Goal: Transaction & Acquisition: Purchase product/service

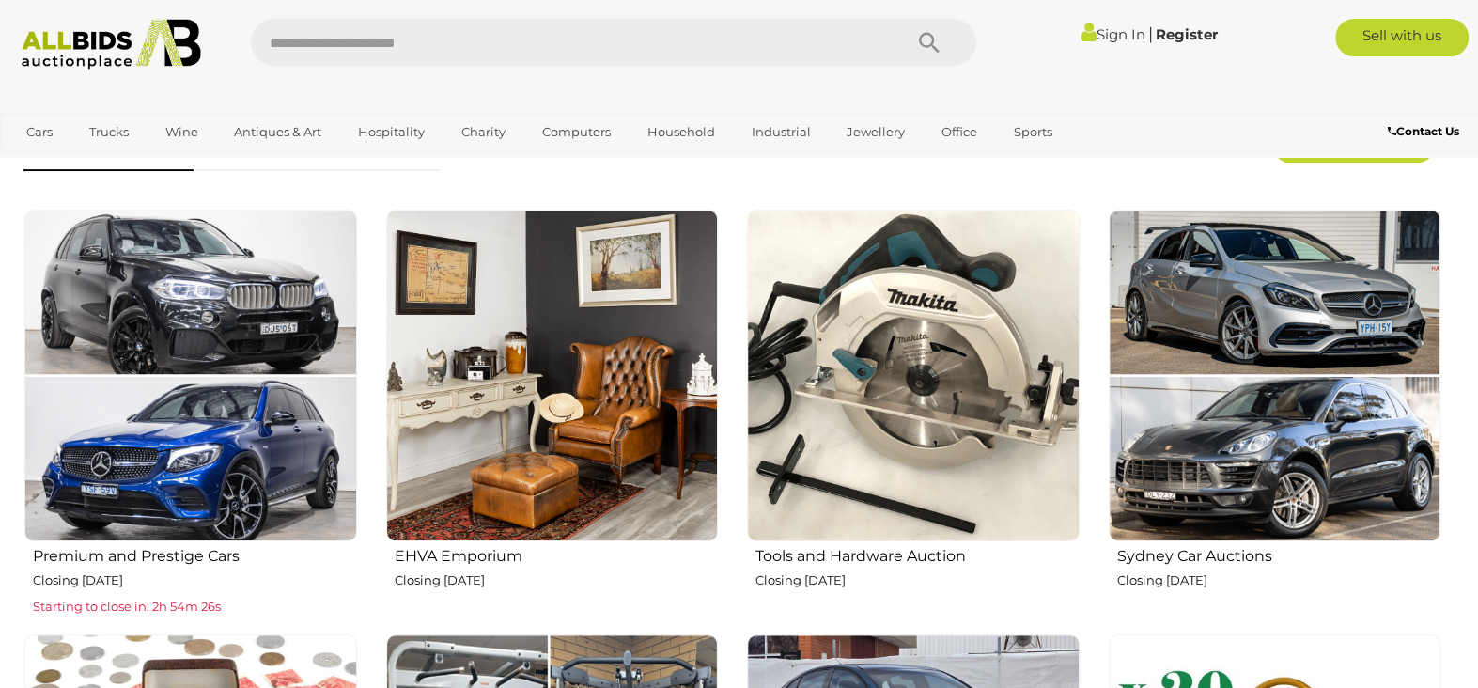
scroll to position [626, 0]
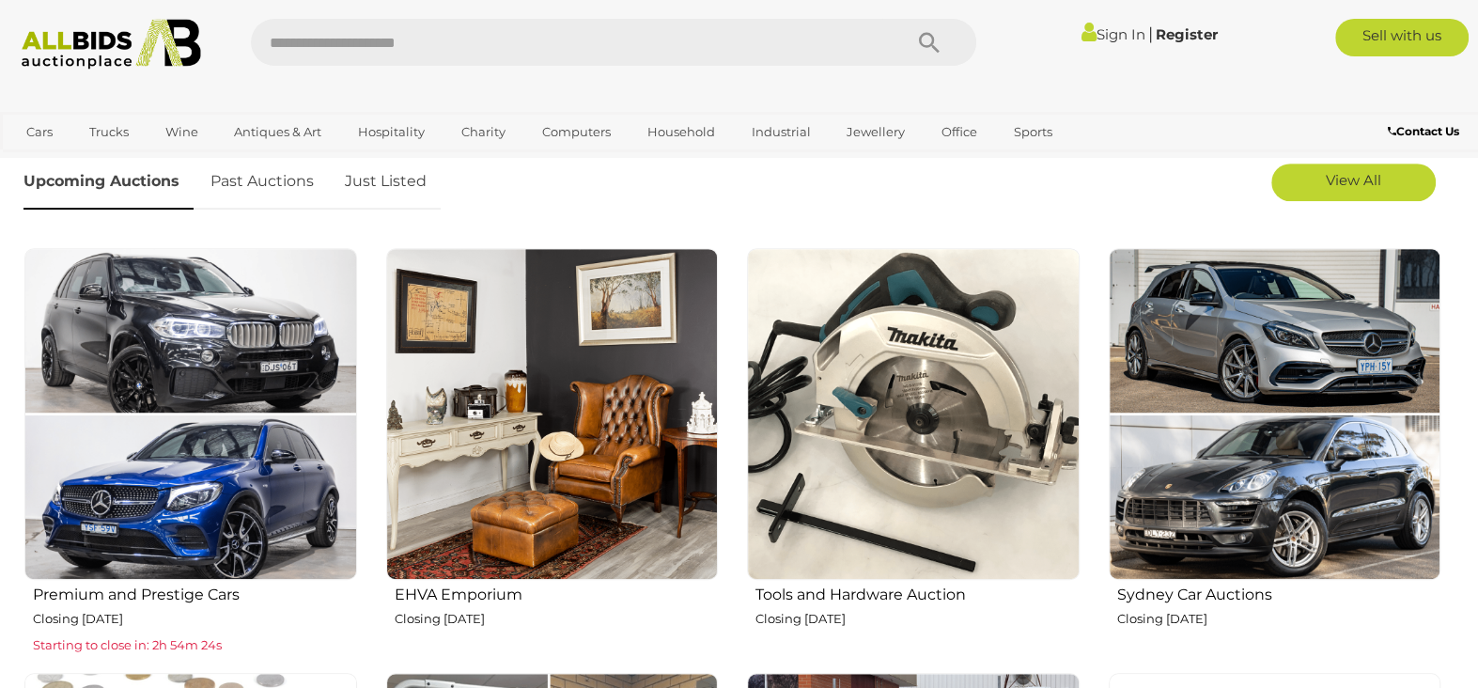
click at [921, 396] on img at bounding box center [913, 414] width 333 height 333
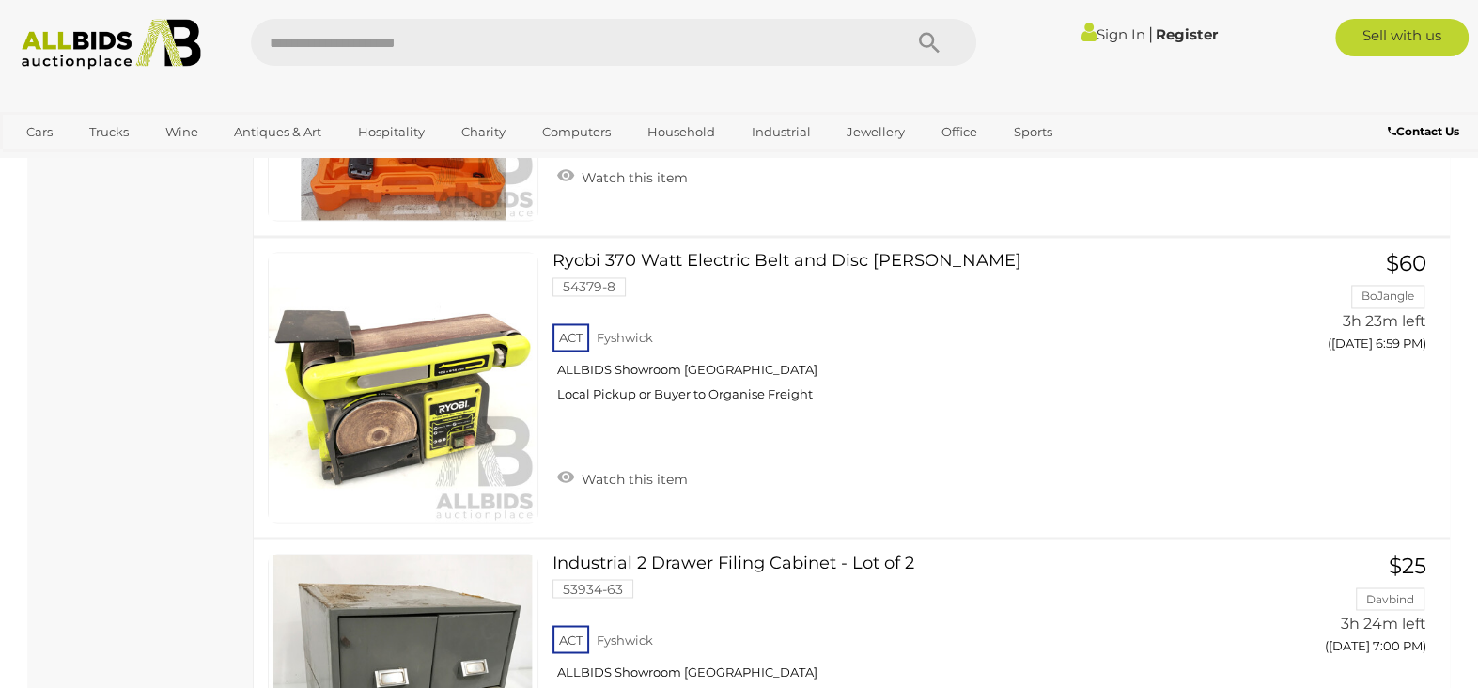
scroll to position [2192, 0]
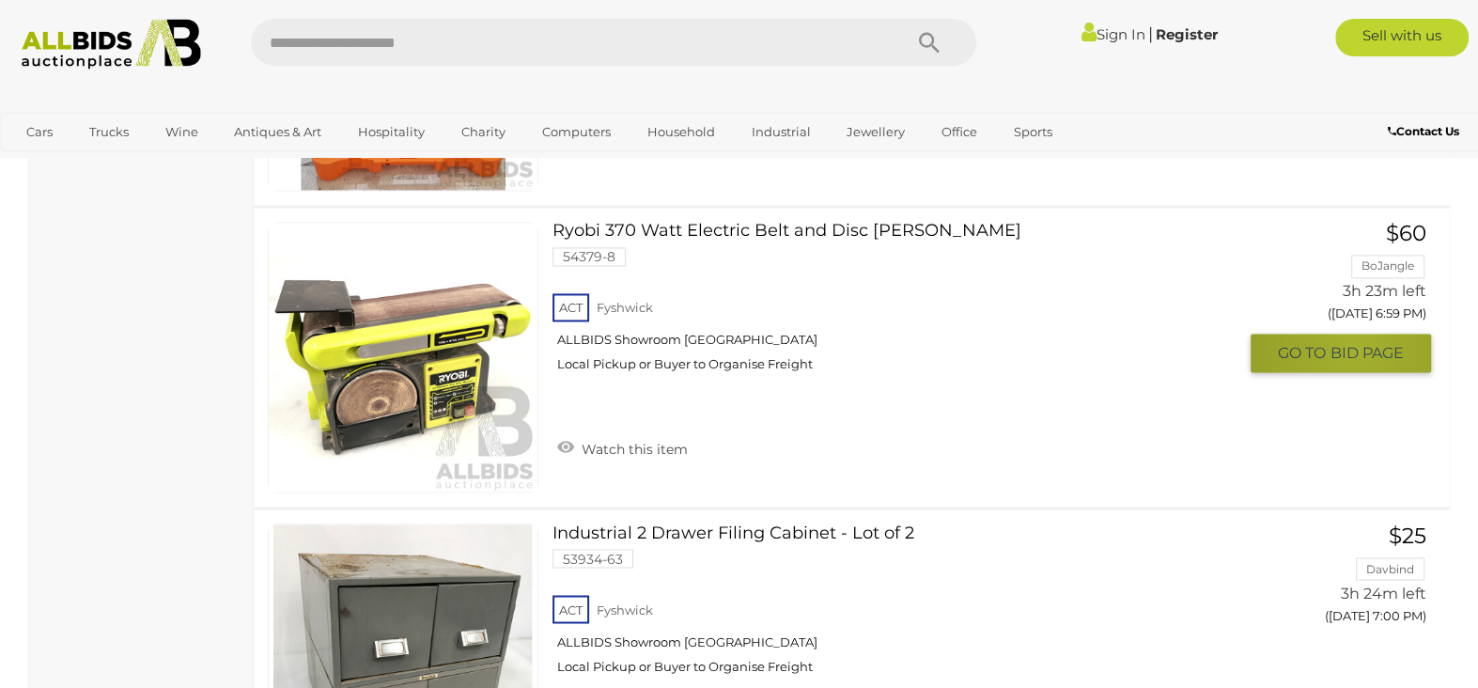
click at [1355, 355] on span "BID PAGE" at bounding box center [1366, 353] width 73 height 20
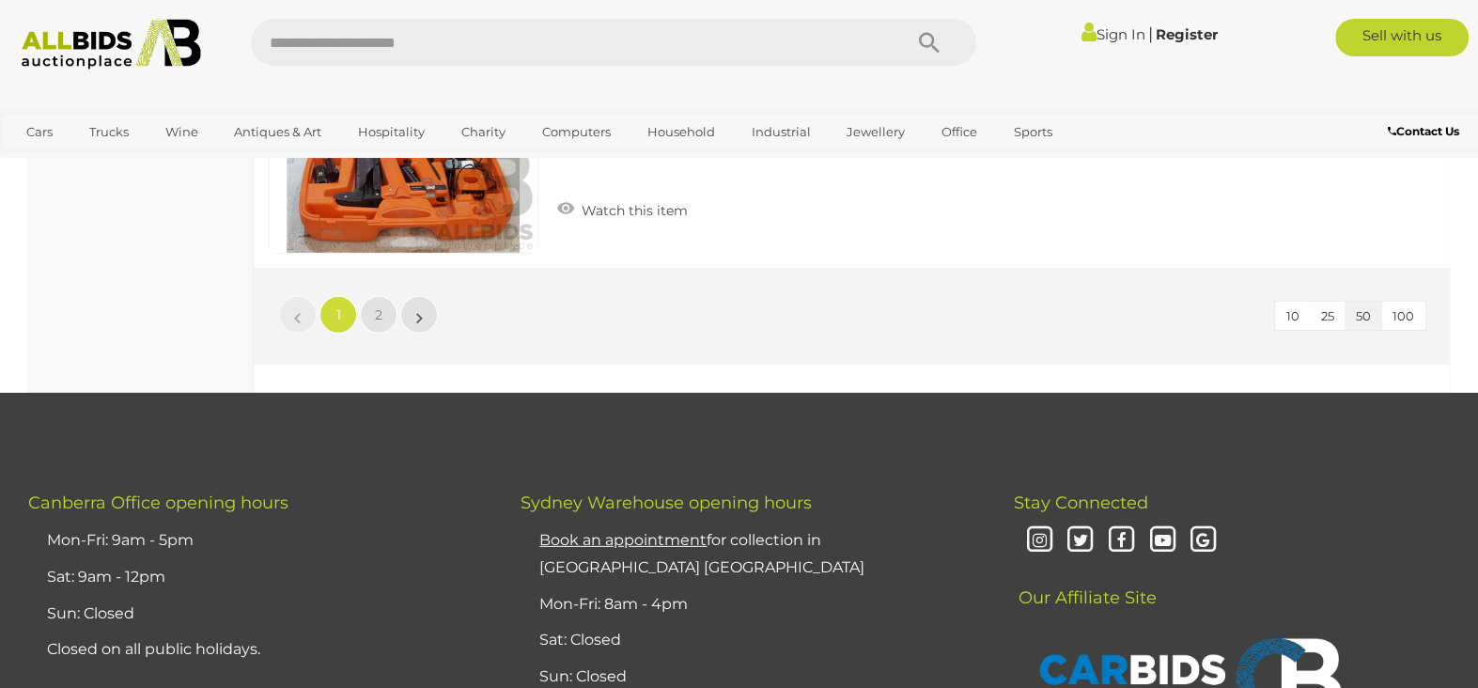
scroll to position [15141, 0]
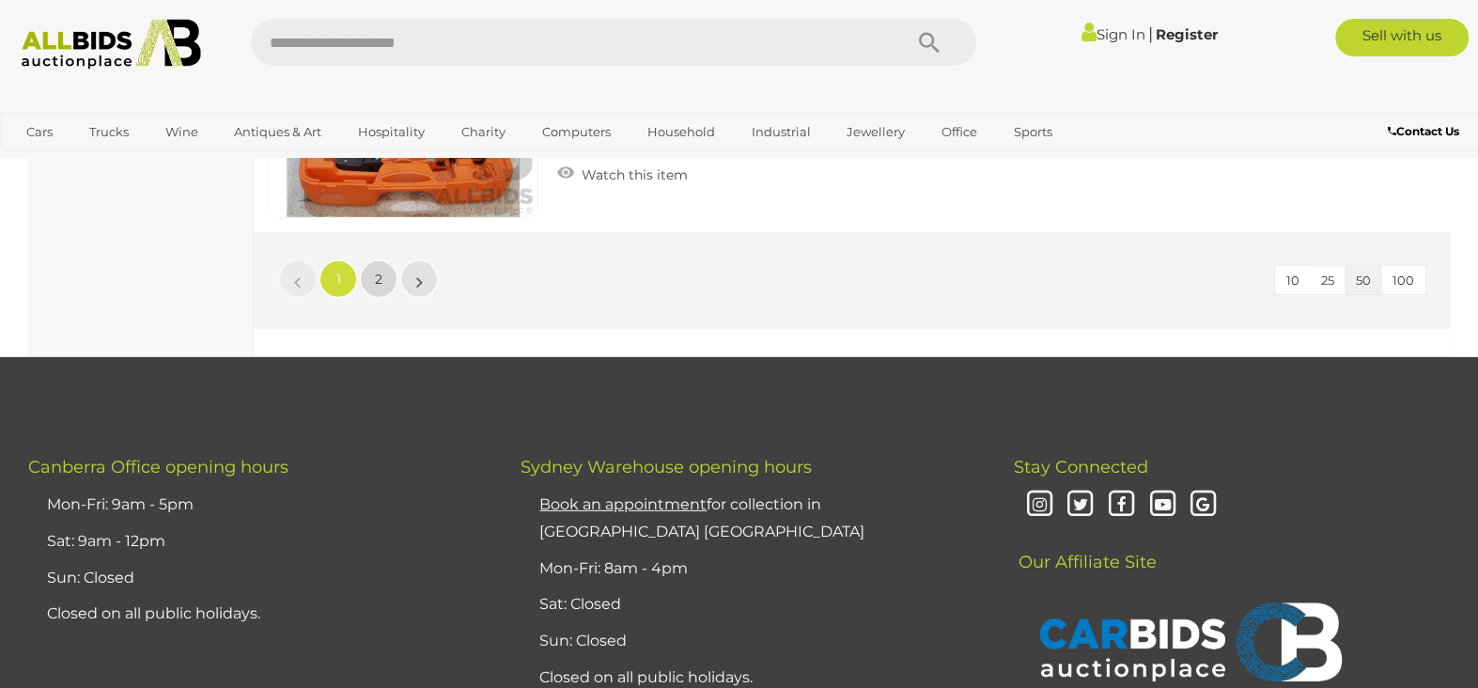
click at [364, 260] on link "2" at bounding box center [379, 279] width 38 height 38
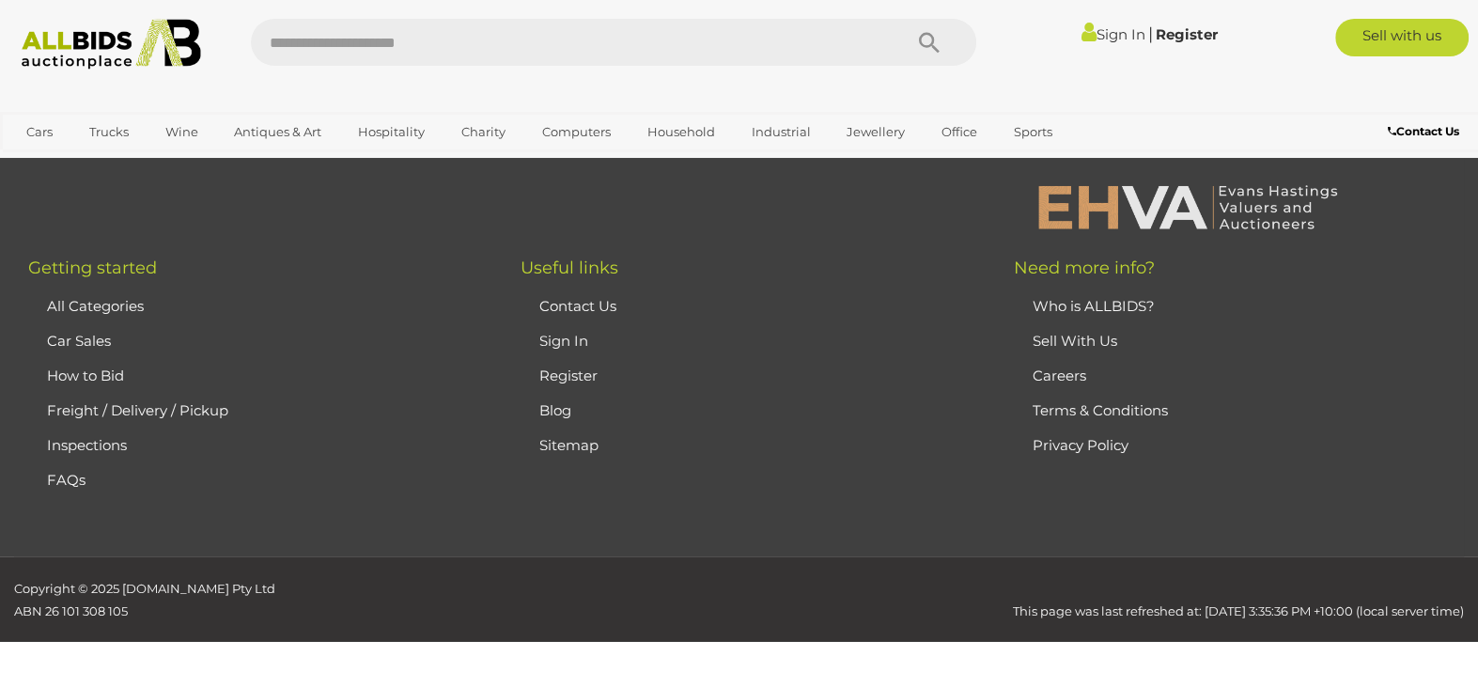
scroll to position [102, 0]
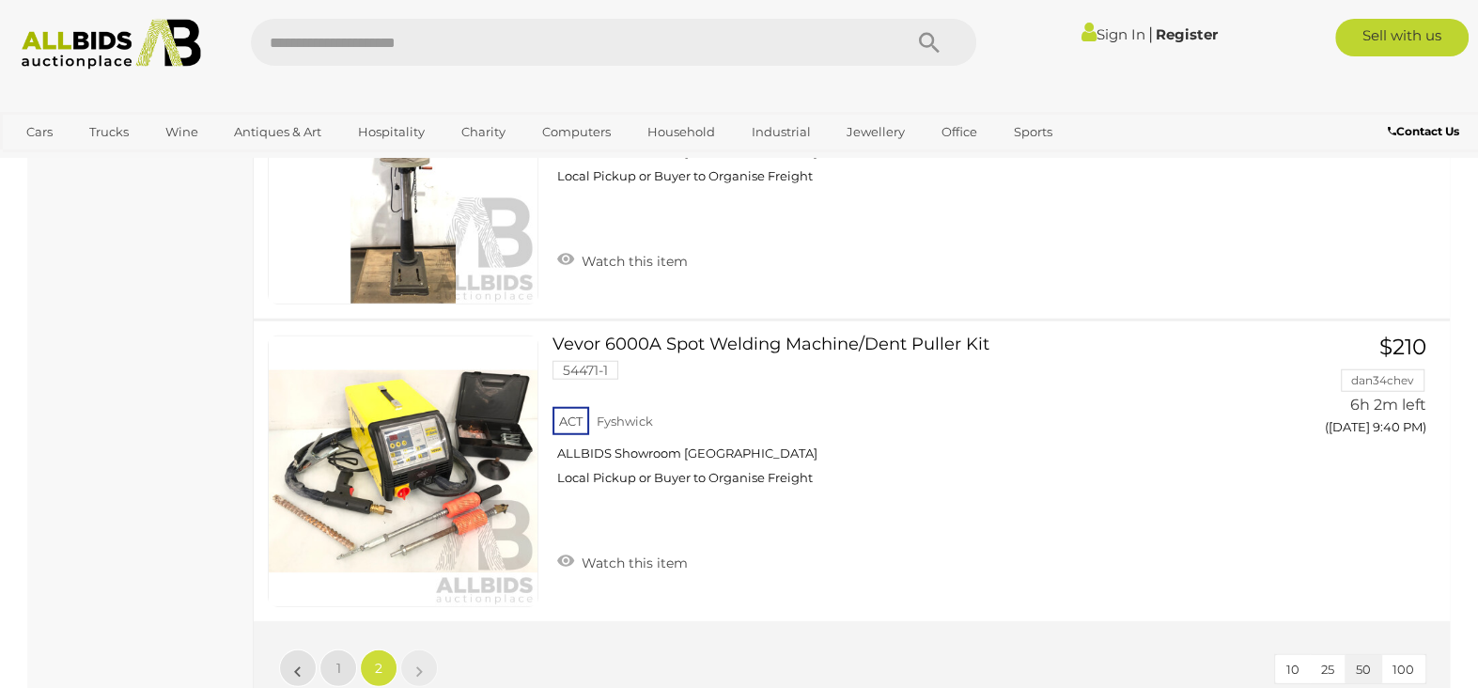
scroll to position [3703, 0]
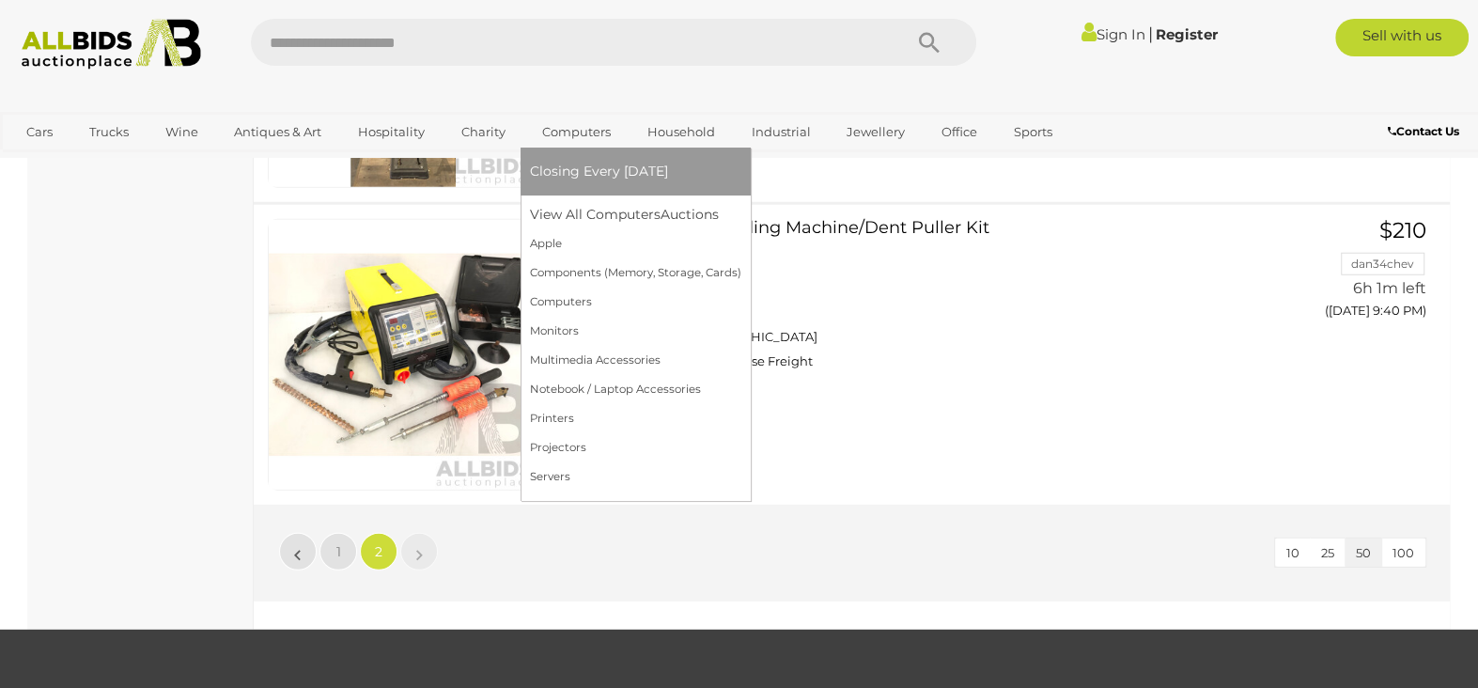
click at [643, 175] on span "Closing Every [DATE]" at bounding box center [599, 171] width 138 height 17
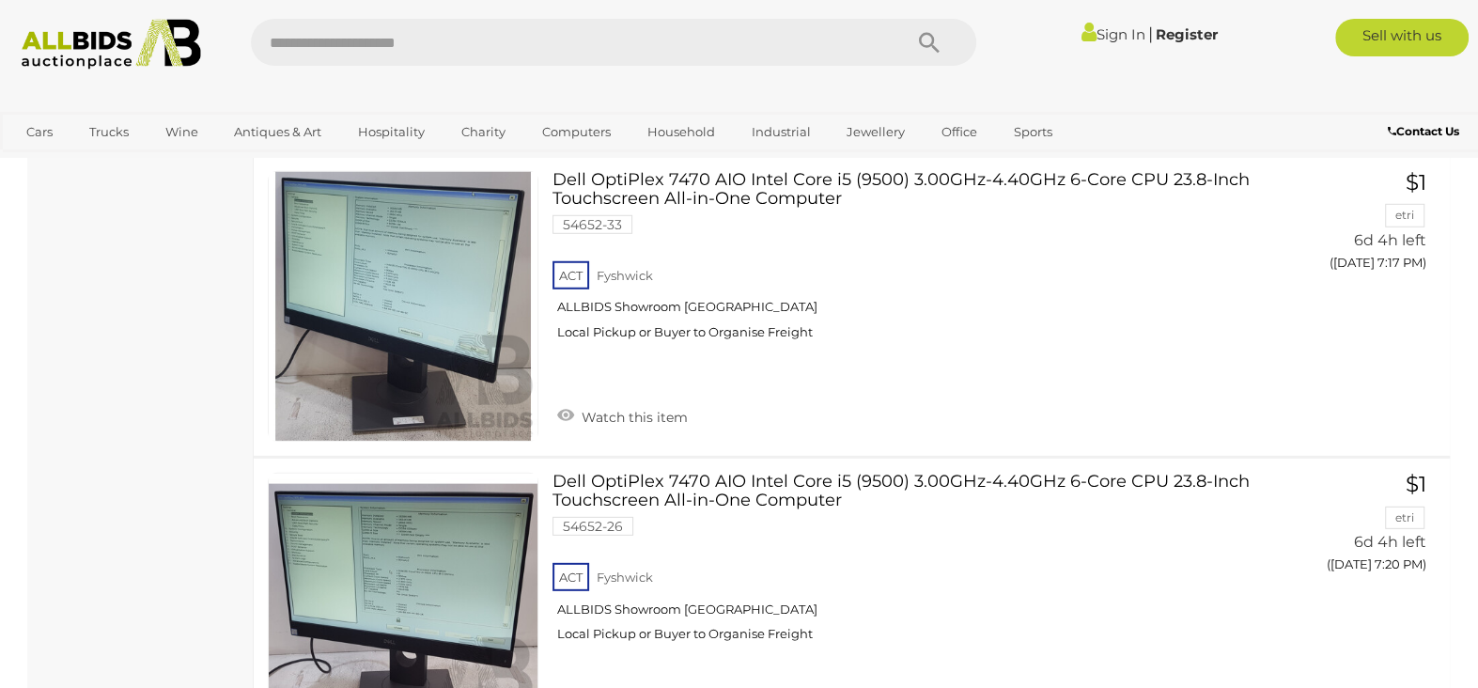
scroll to position [3757, 0]
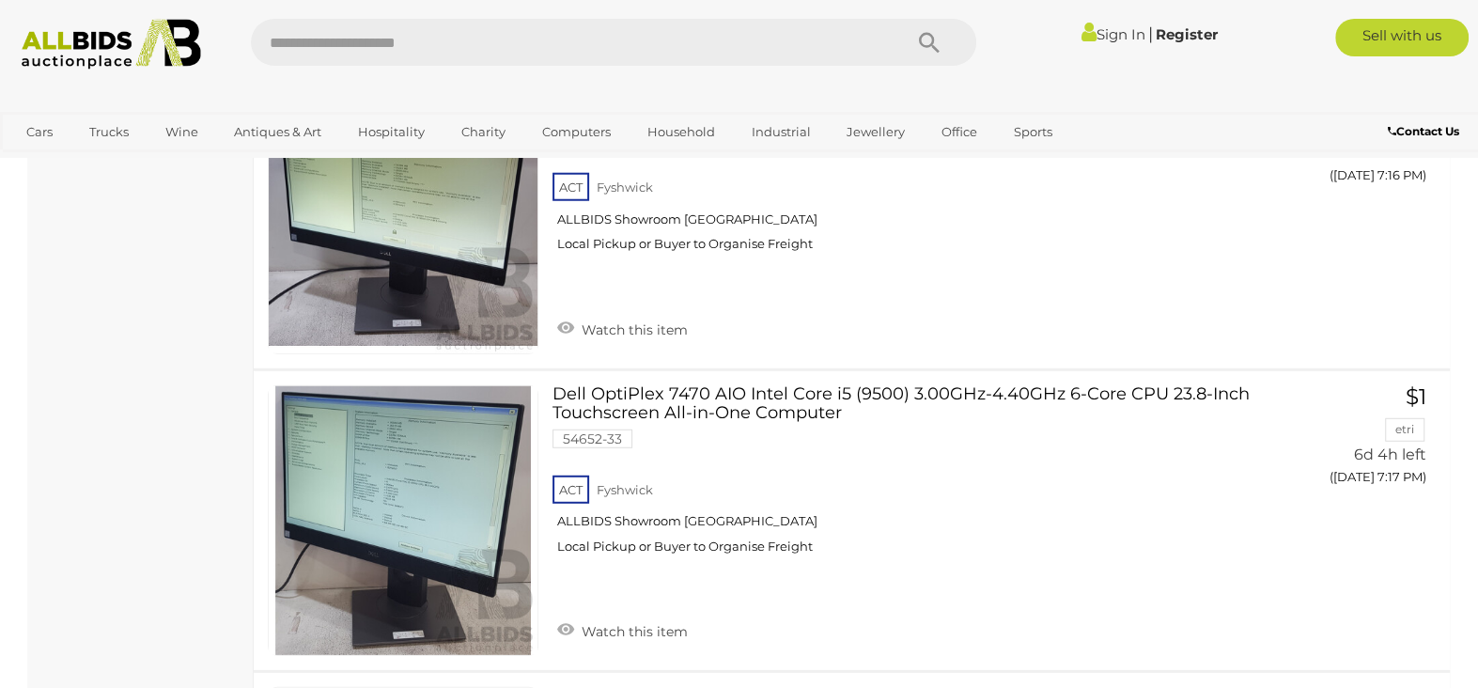
click at [447, 44] on input "text" at bounding box center [567, 42] width 632 height 47
type input "******"
click at [919, 33] on icon "Search" at bounding box center [929, 43] width 21 height 28
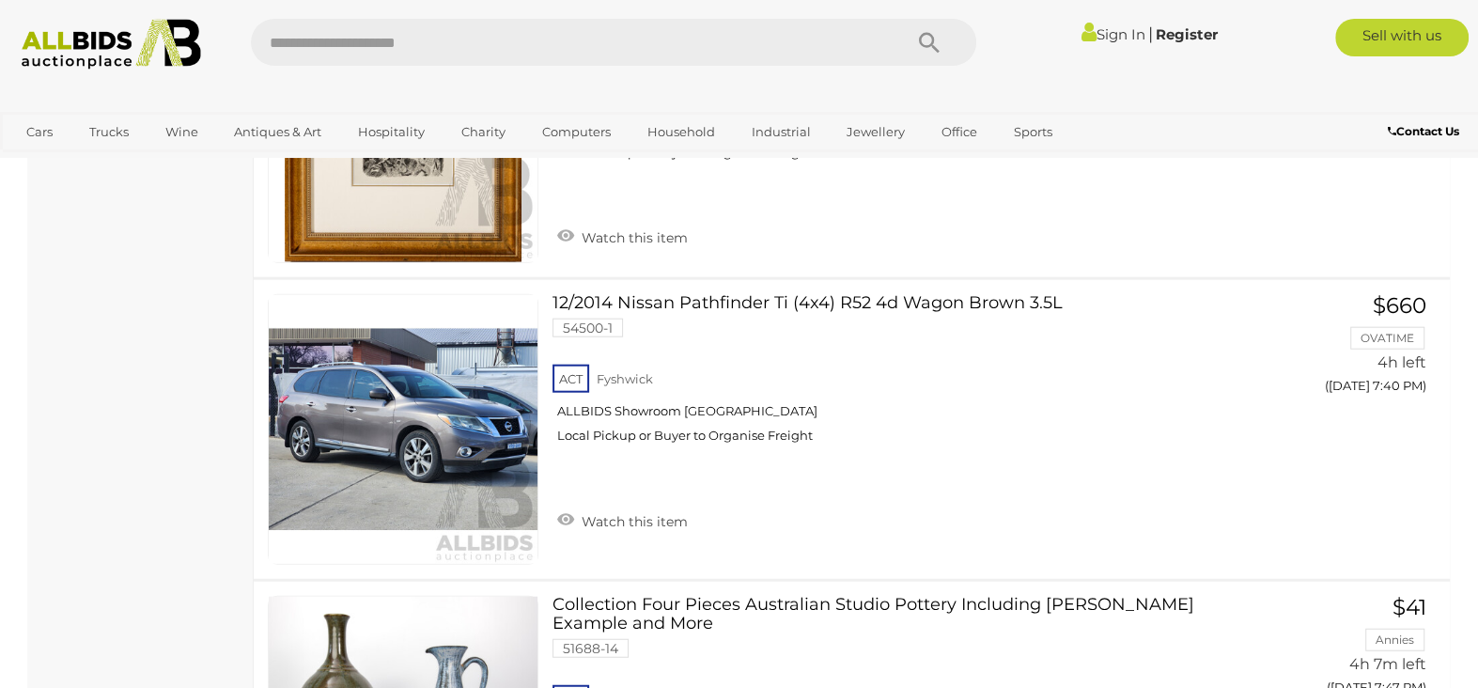
scroll to position [8798, 0]
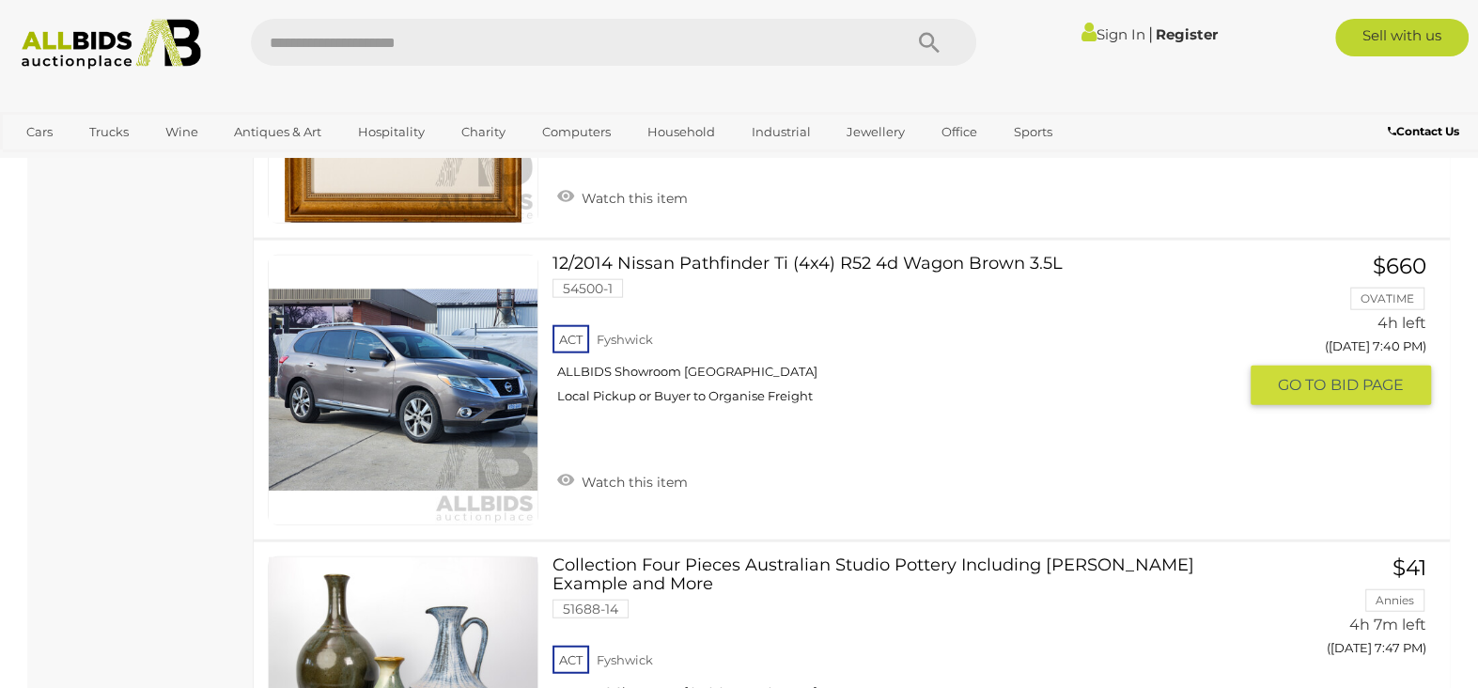
click at [378, 425] on link at bounding box center [403, 390] width 271 height 271
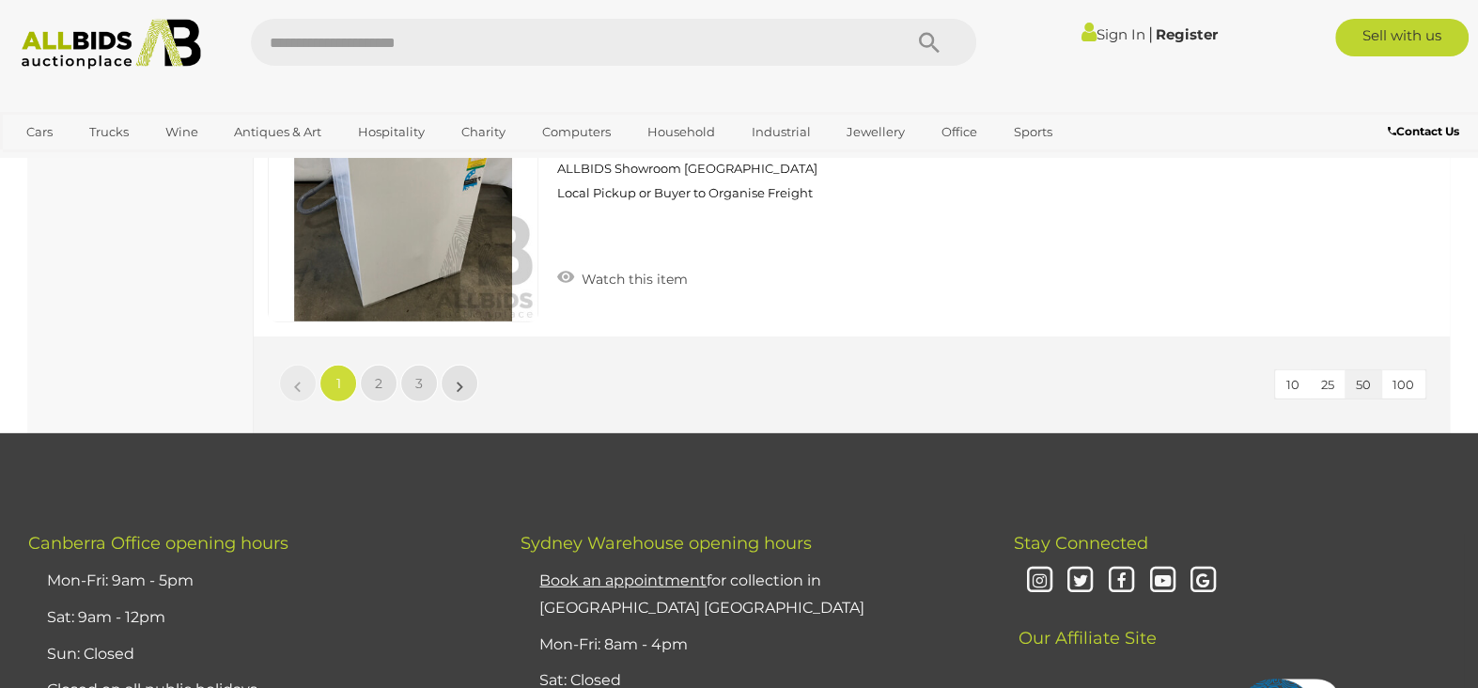
scroll to position [15217, 0]
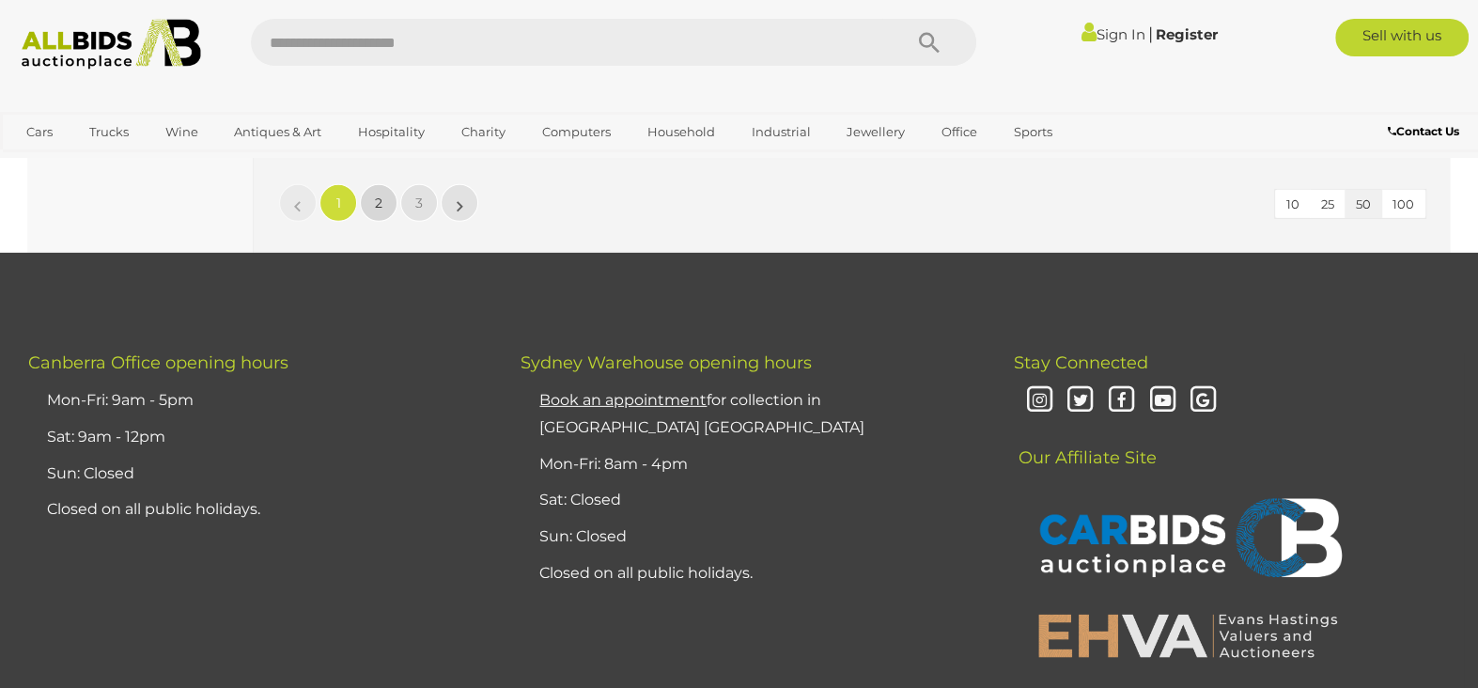
click at [377, 211] on span "2" at bounding box center [379, 202] width 8 height 17
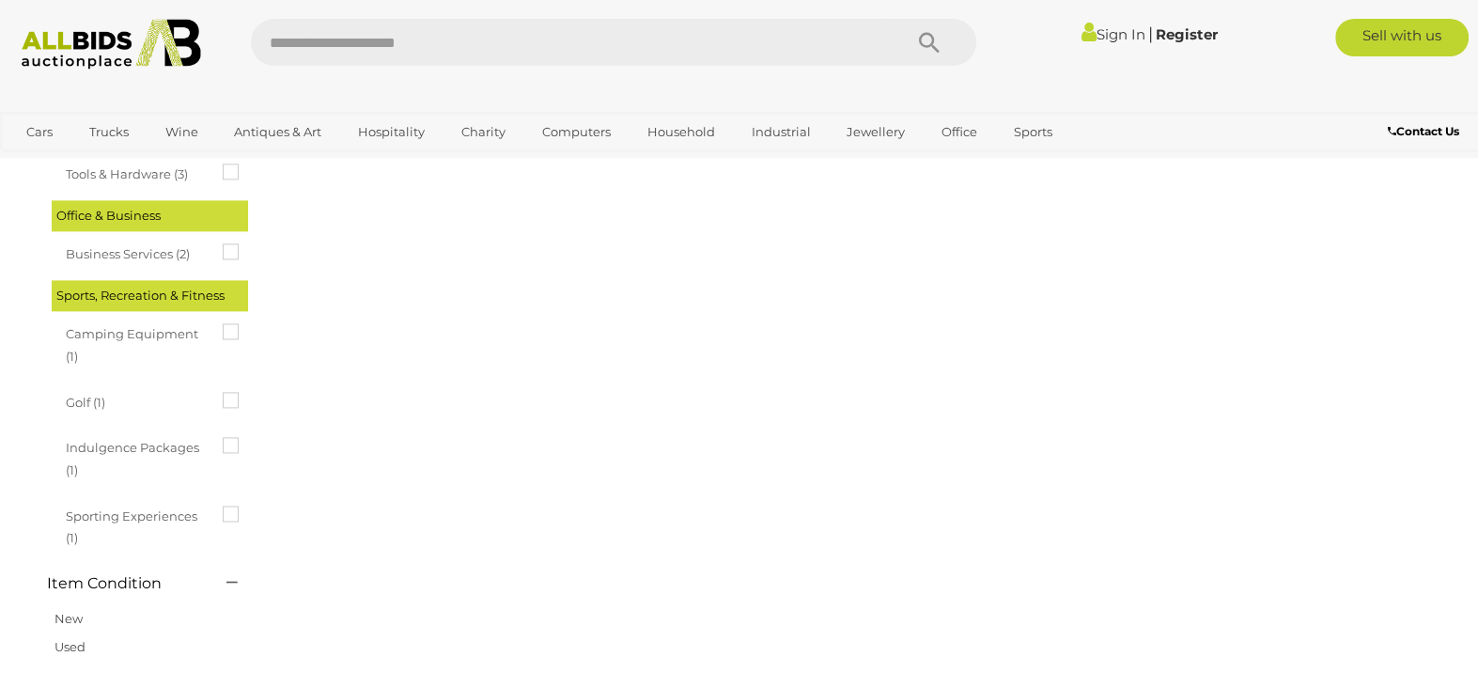
scroll to position [0, 0]
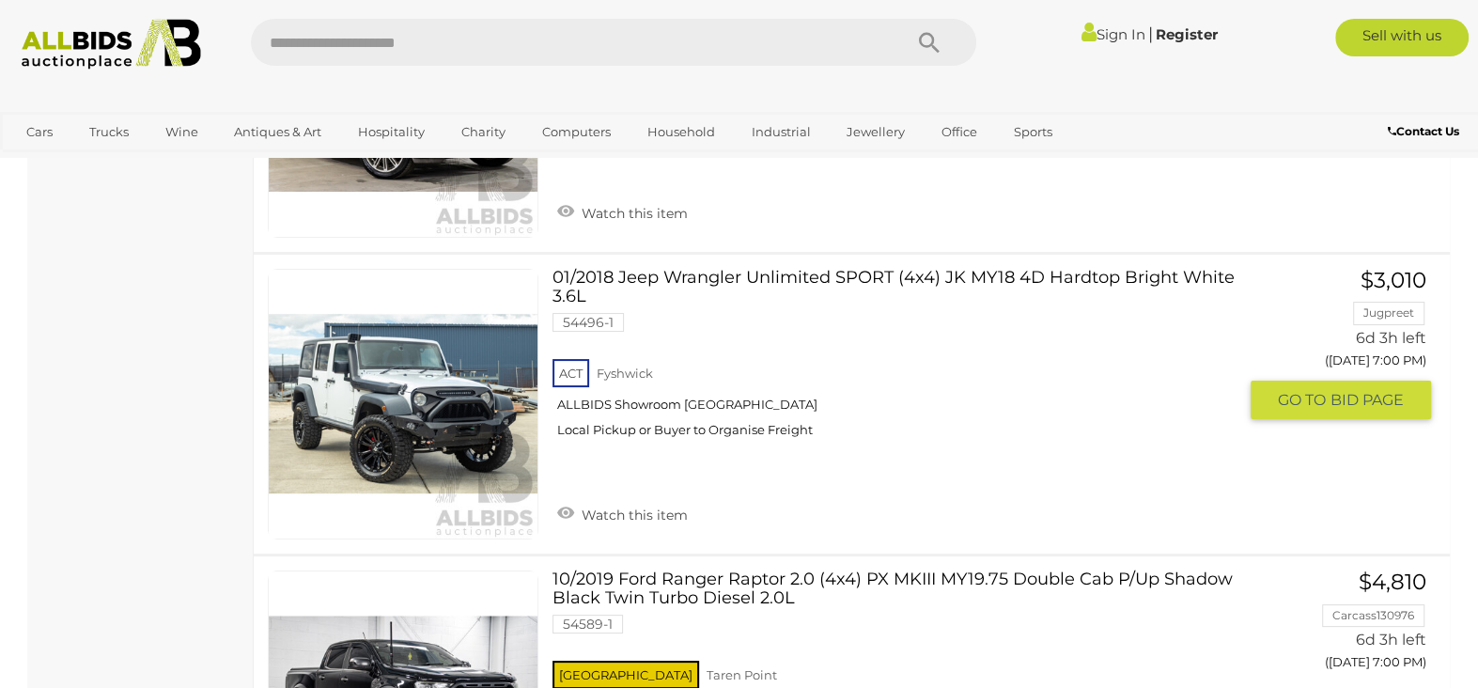
scroll to position [5792, 0]
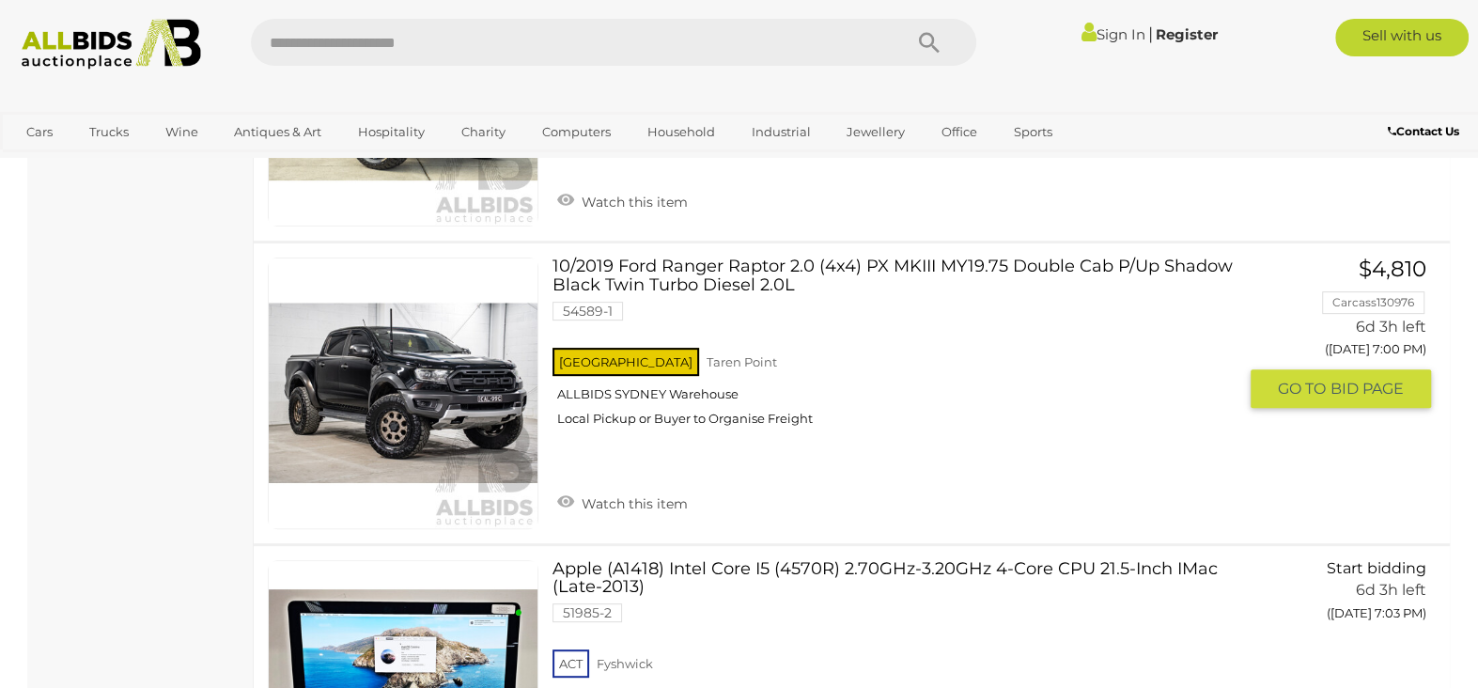
click at [407, 411] on link at bounding box center [403, 392] width 271 height 271
